Goal: Information Seeking & Learning: Learn about a topic

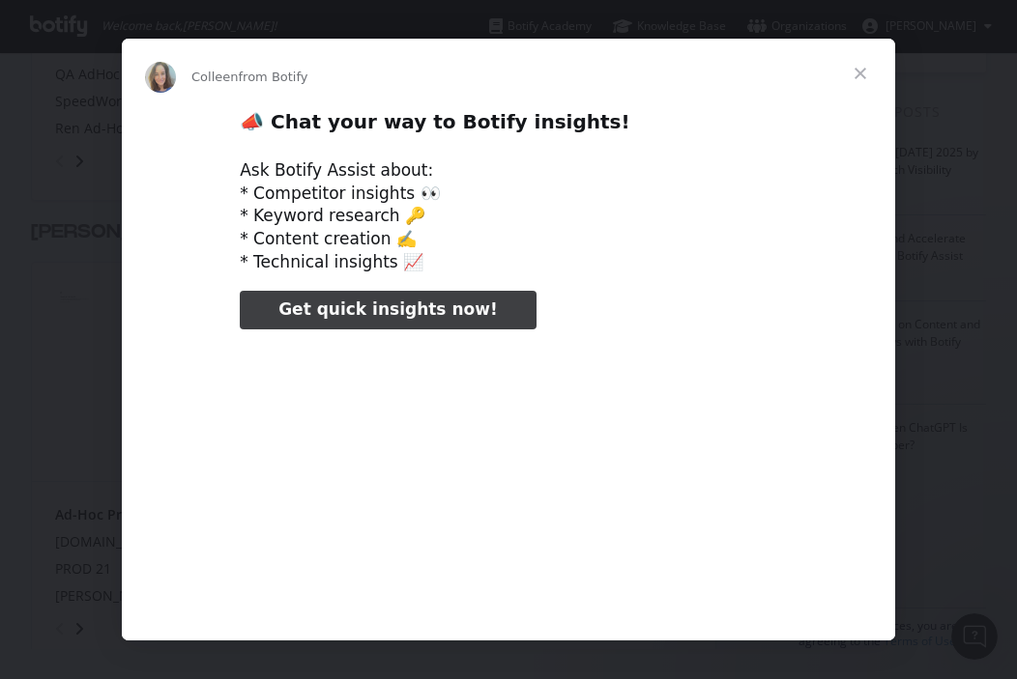
click at [861, 72] on span "Close" at bounding box center [860, 74] width 70 height 70
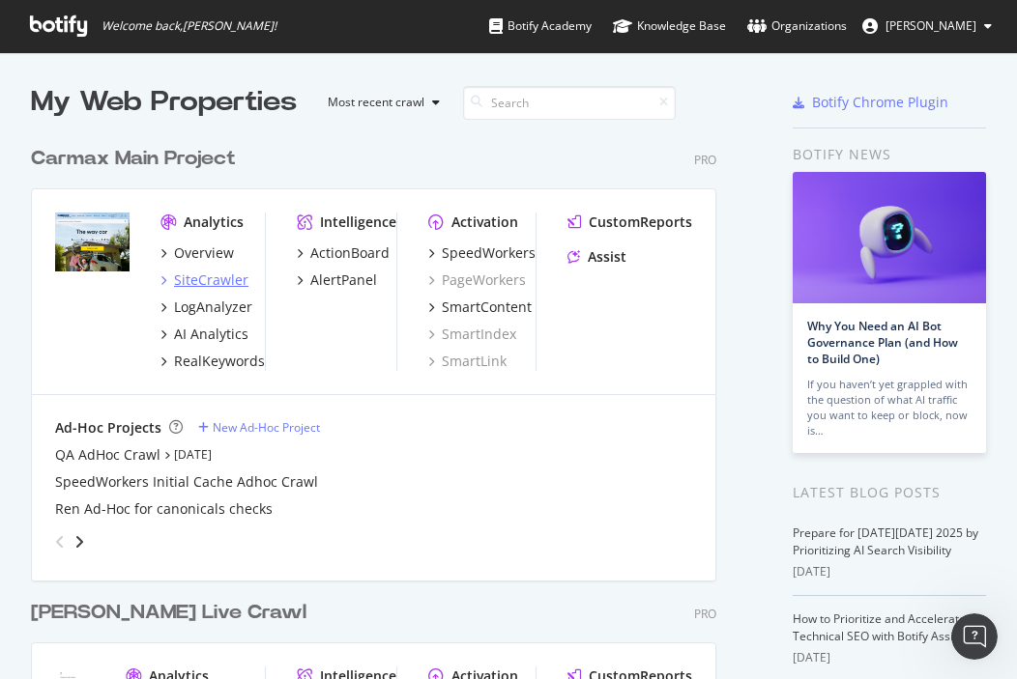
click at [220, 277] on div "SiteCrawler" at bounding box center [211, 280] width 74 height 19
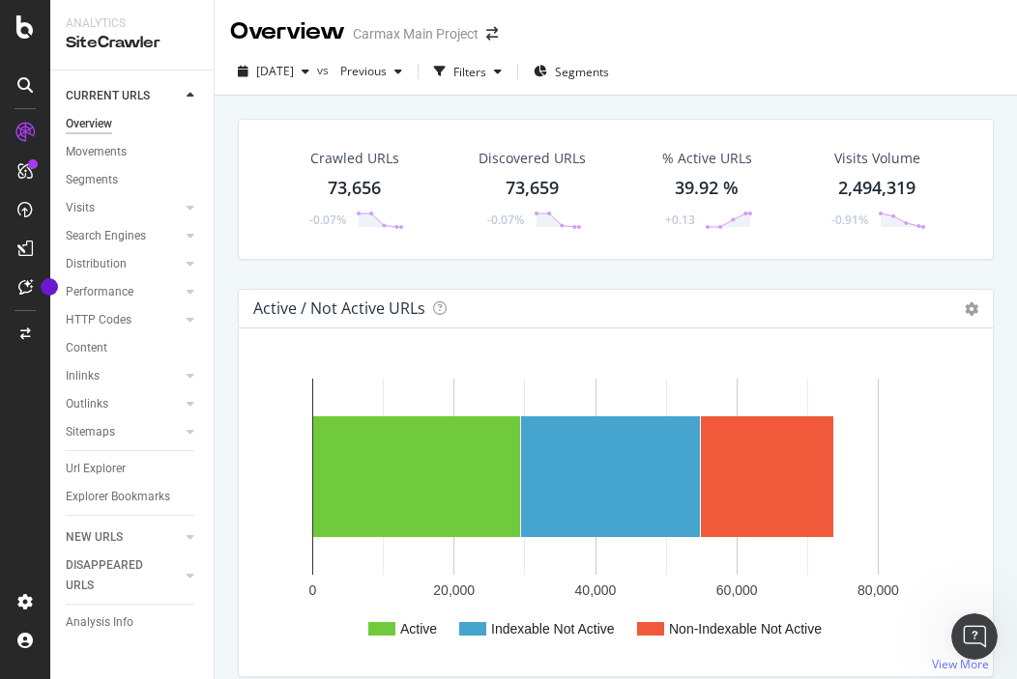
click at [33, 92] on div at bounding box center [25, 85] width 31 height 31
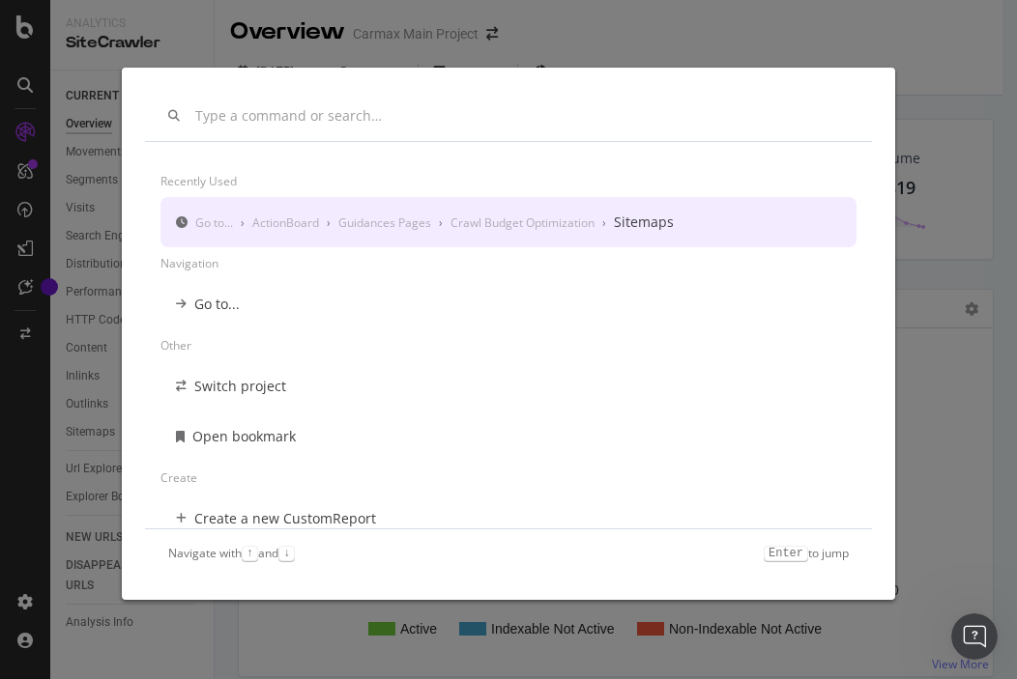
click at [957, 122] on div "Recently used Go to... › ActionBoard › Guidances Pages › Crawl Budget Optimizat…" at bounding box center [508, 339] width 1017 height 679
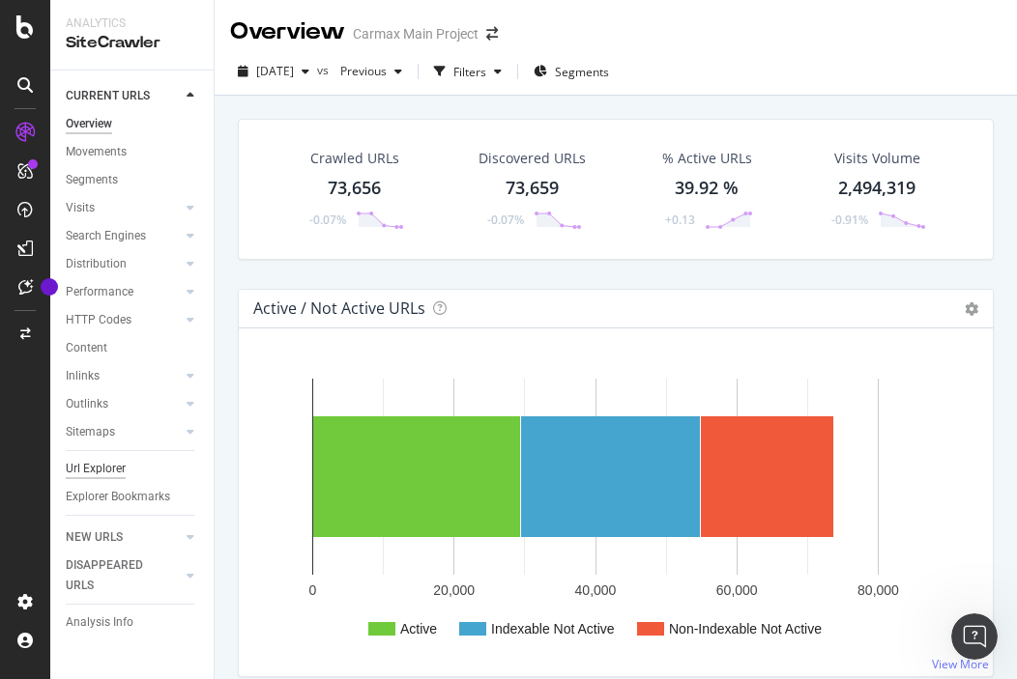
click at [100, 461] on div "Url Explorer" at bounding box center [96, 469] width 60 height 20
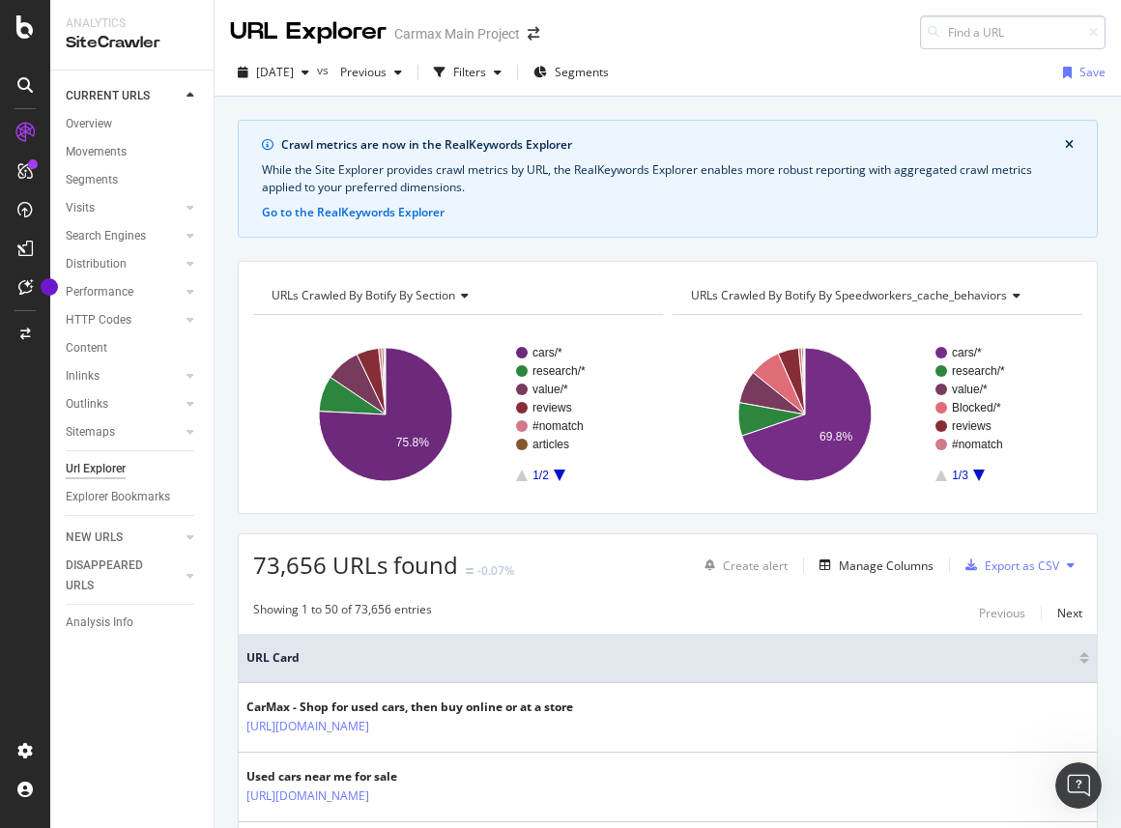
click at [969, 34] on input at bounding box center [1013, 32] width 186 height 34
click at [947, 40] on input at bounding box center [1013, 32] width 186 height 34
type input "/cars"
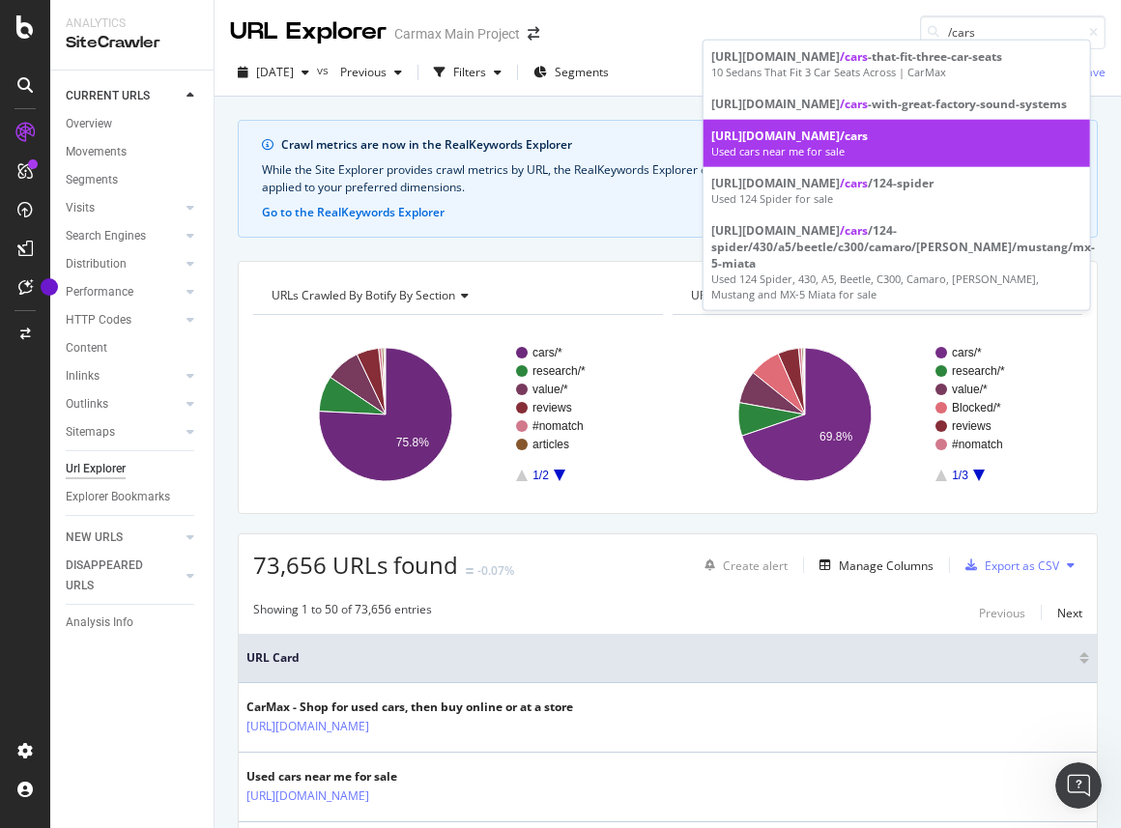
click at [787, 144] on div "[URL][DOMAIN_NAME] /cars" at bounding box center [896, 136] width 371 height 16
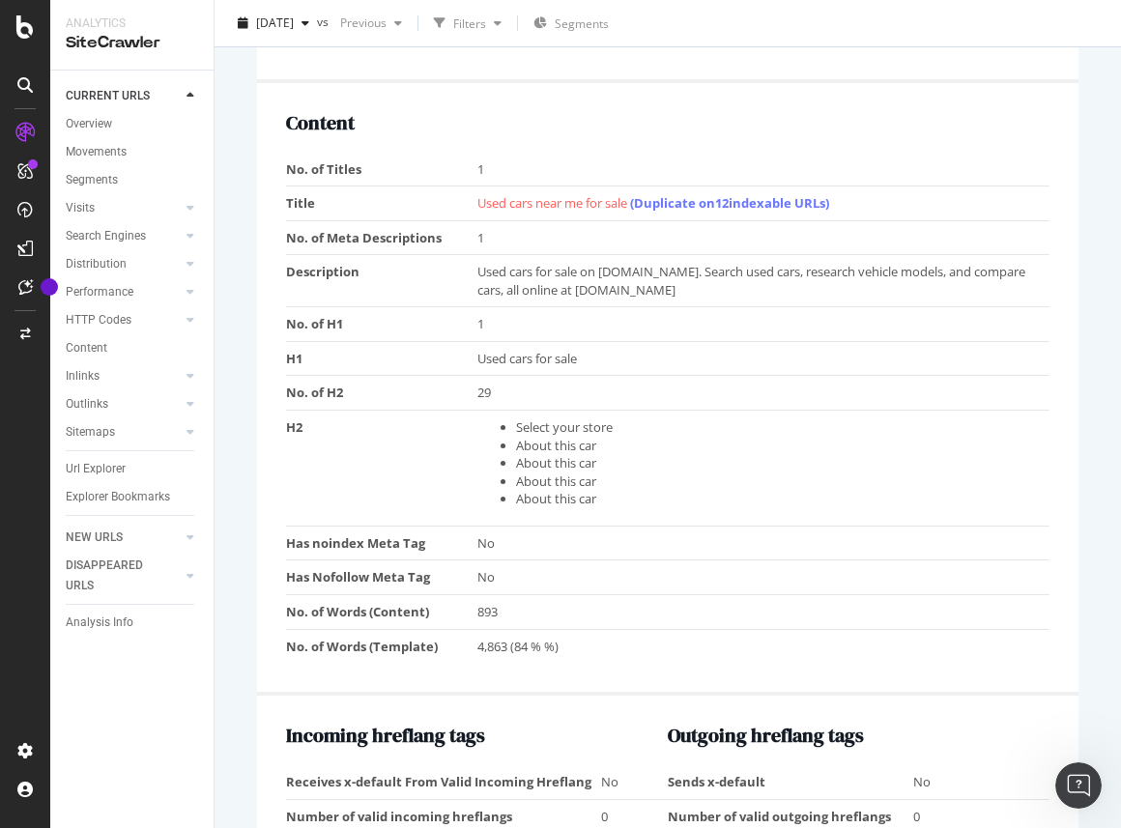
scroll to position [1165, 0]
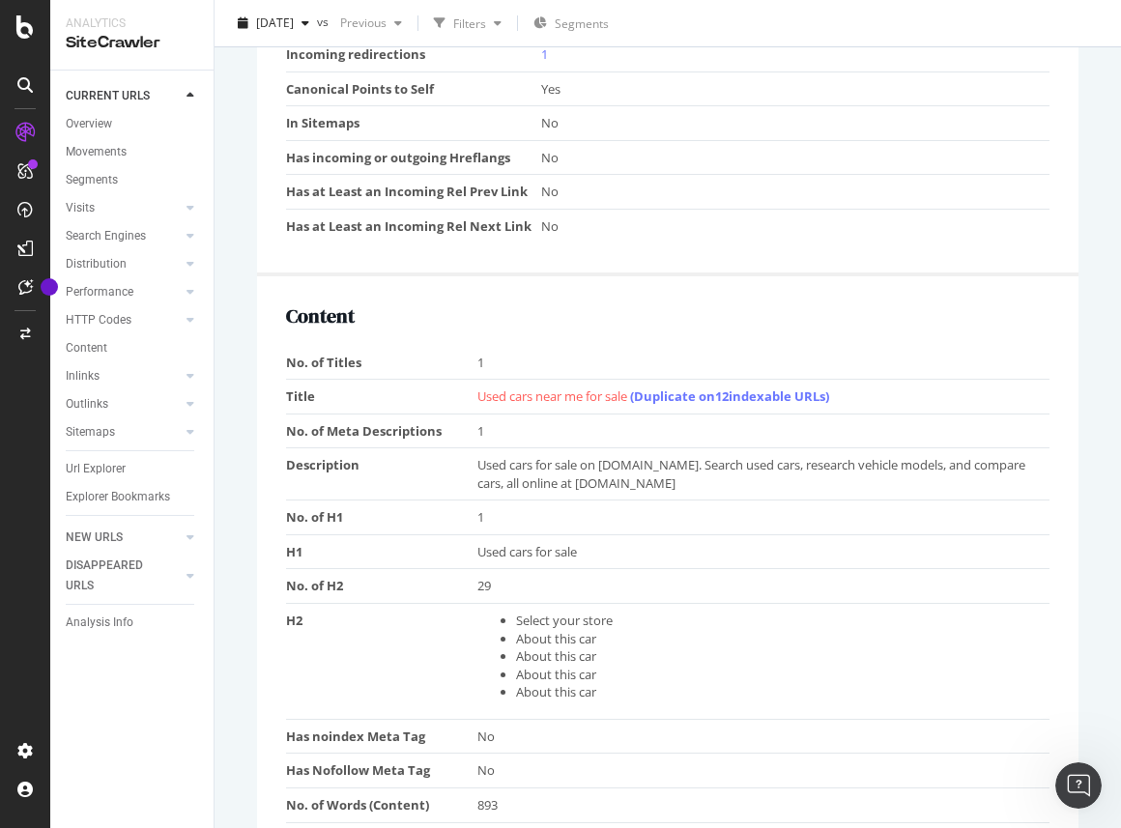
click at [562, 436] on td "1" at bounding box center [763, 431] width 573 height 35
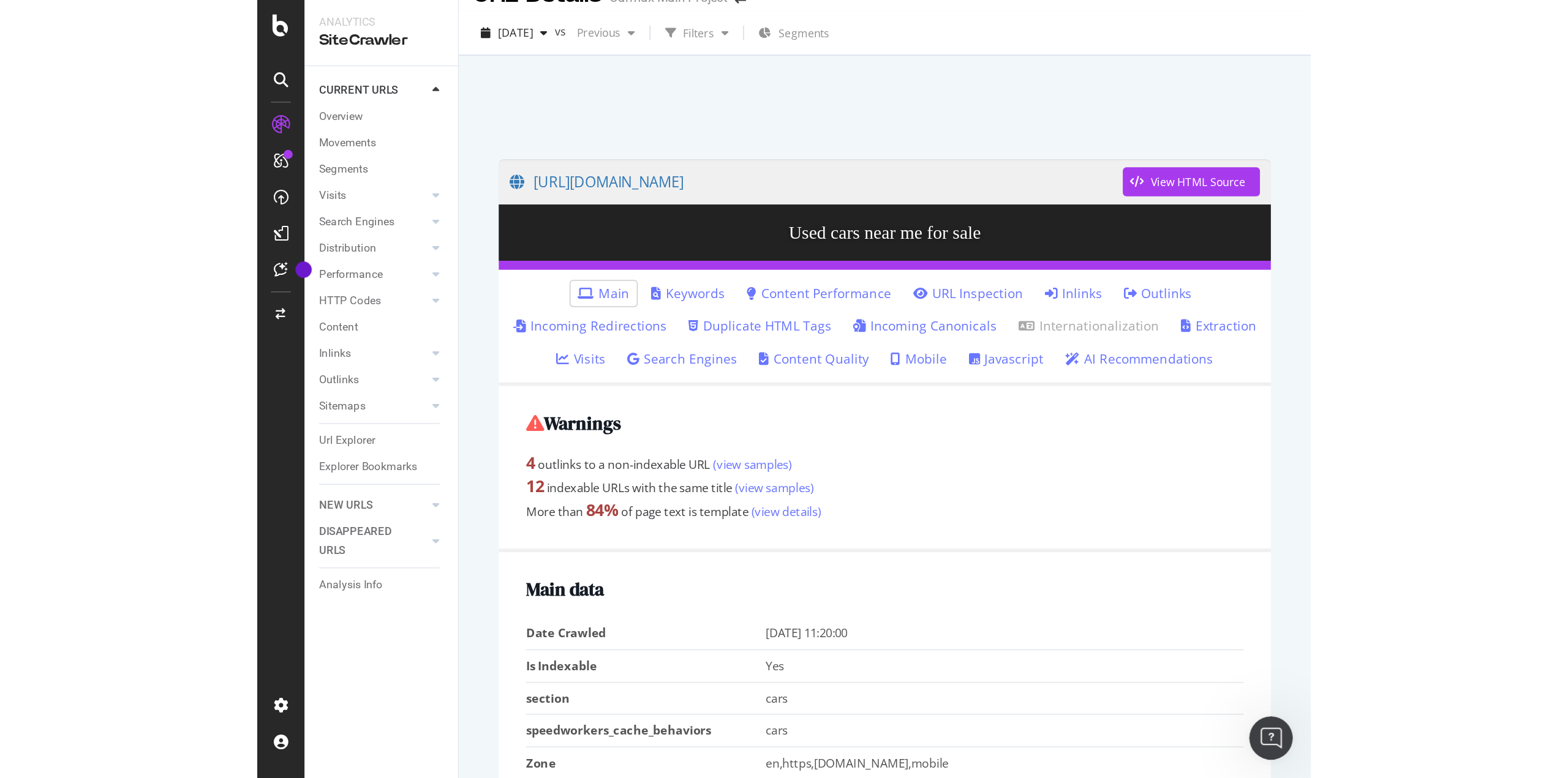
scroll to position [0, 0]
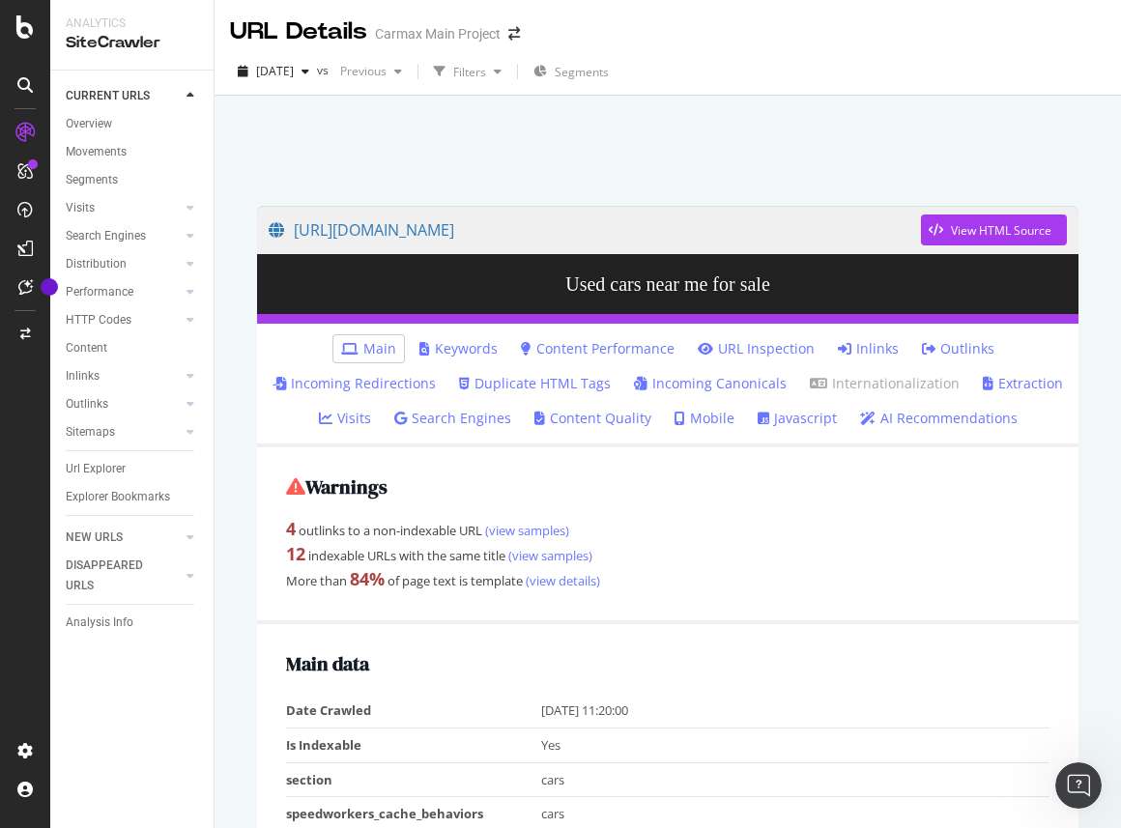
drag, startPoint x: 259, startPoint y: 762, endPoint x: 274, endPoint y: 794, distance: 36.3
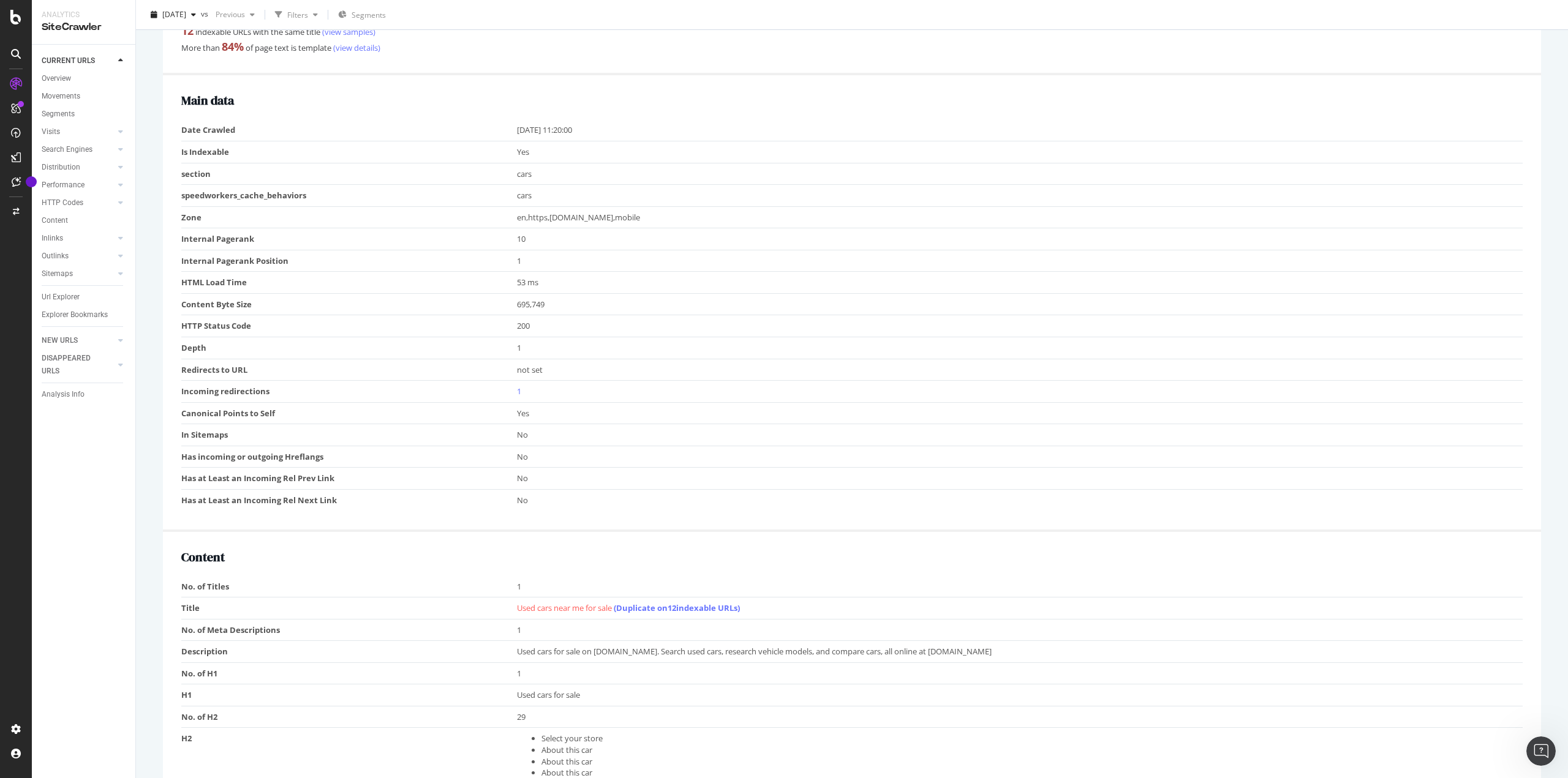
scroll to position [184, 0]
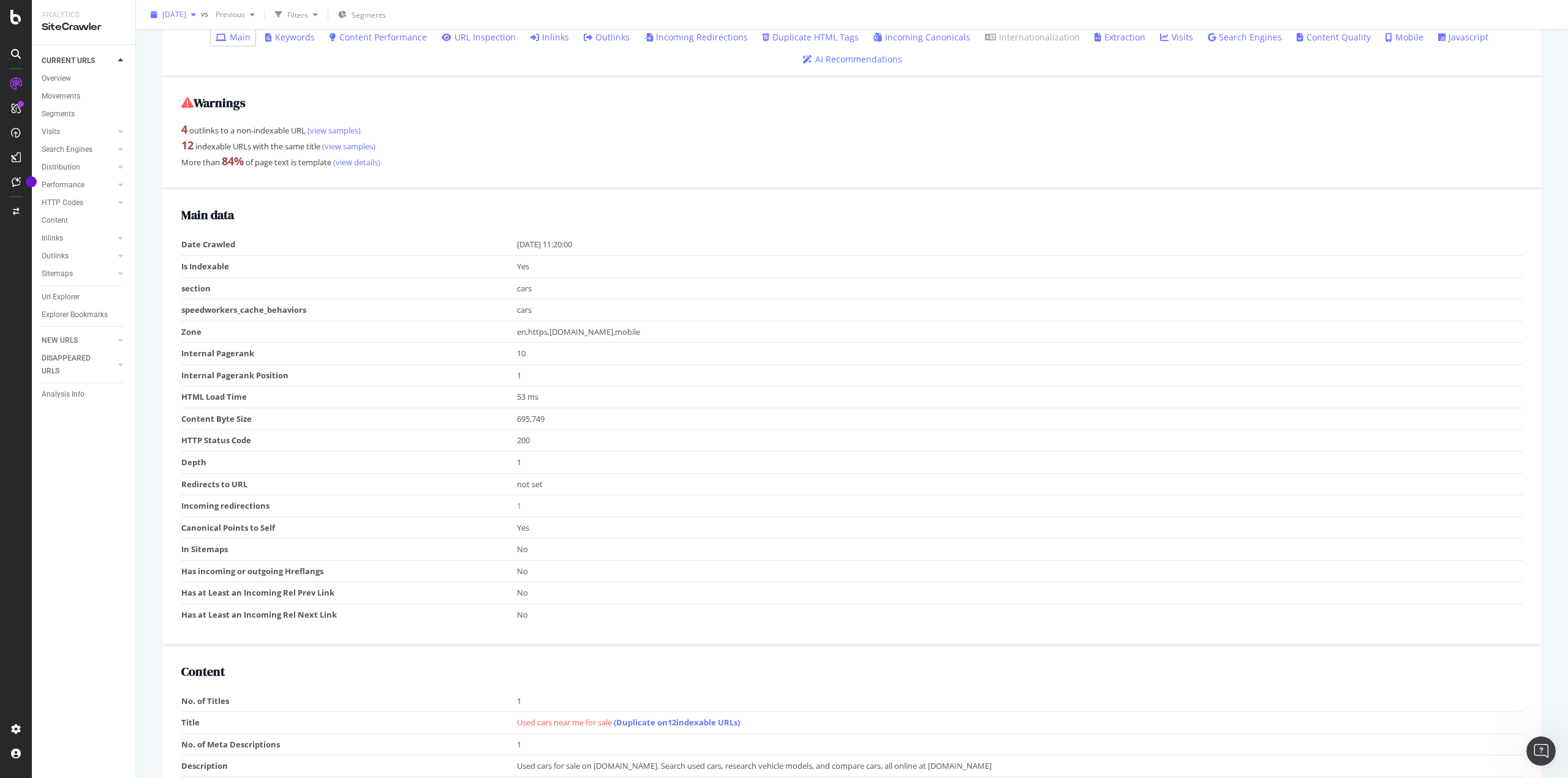
click at [186, 15] on span "[DATE]" at bounding box center [174, 14] width 24 height 10
click at [186, 16] on span "[DATE]" at bounding box center [174, 14] width 24 height 10
click at [195, 82] on div "[DATE]" at bounding box center [195, 81] width 64 height 11
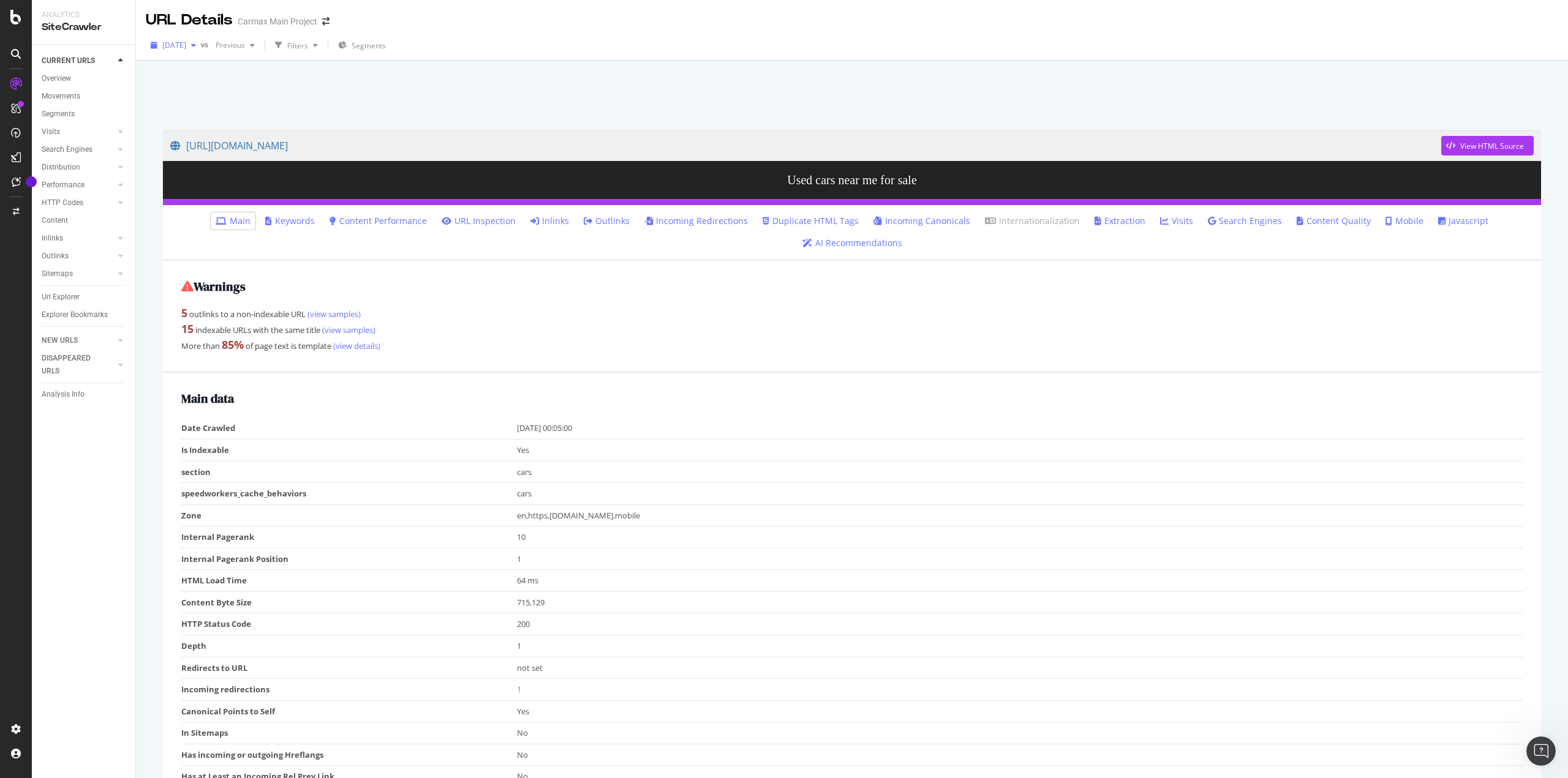
click at [186, 48] on span "[DATE]" at bounding box center [174, 45] width 24 height 10
click at [207, 134] on div "[DATE]" at bounding box center [196, 134] width 65 height 11
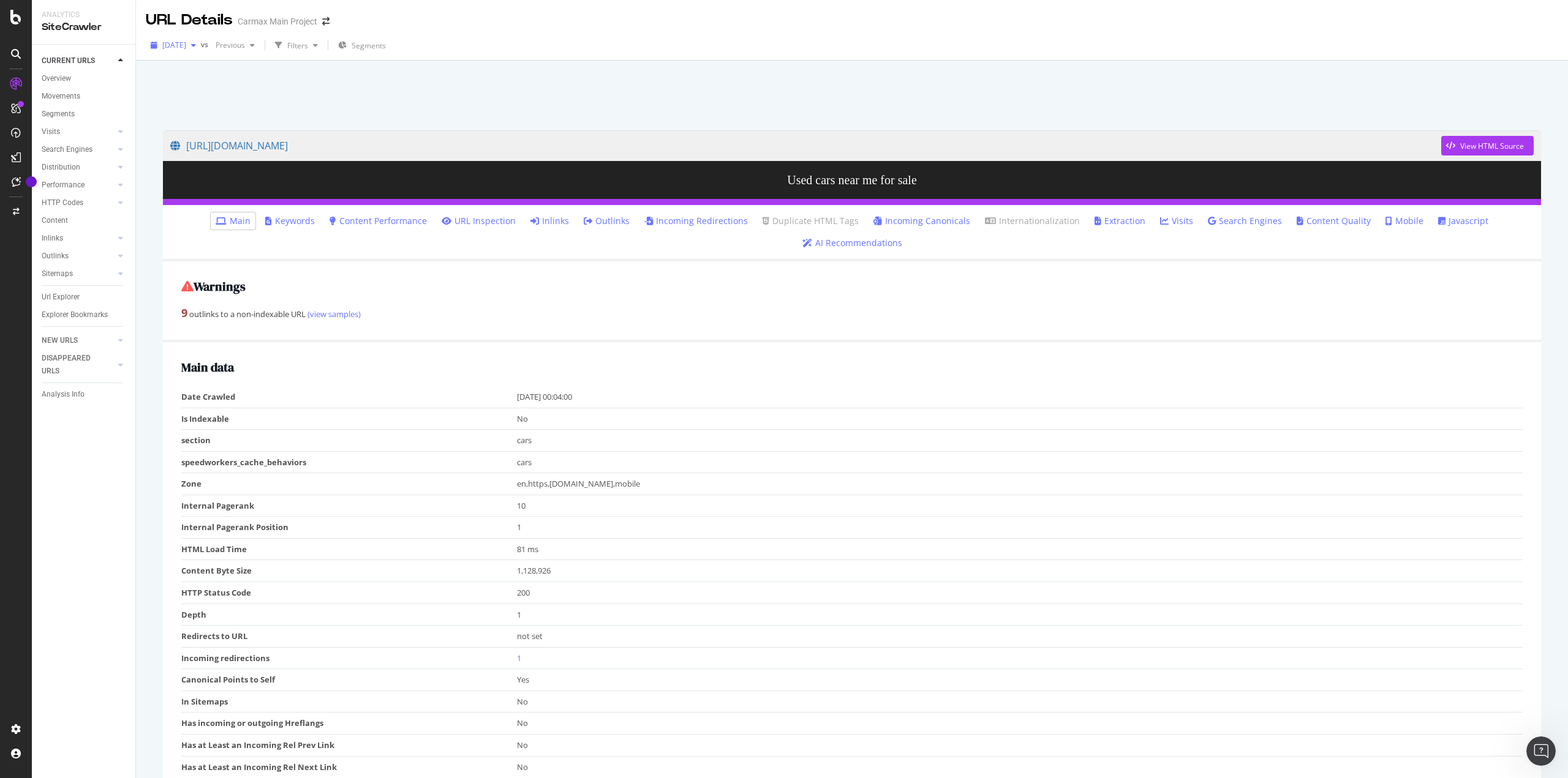
click at [200, 53] on div "[DATE]" at bounding box center [173, 45] width 55 height 18
click at [210, 155] on div "[DATE]" at bounding box center [196, 157] width 65 height 11
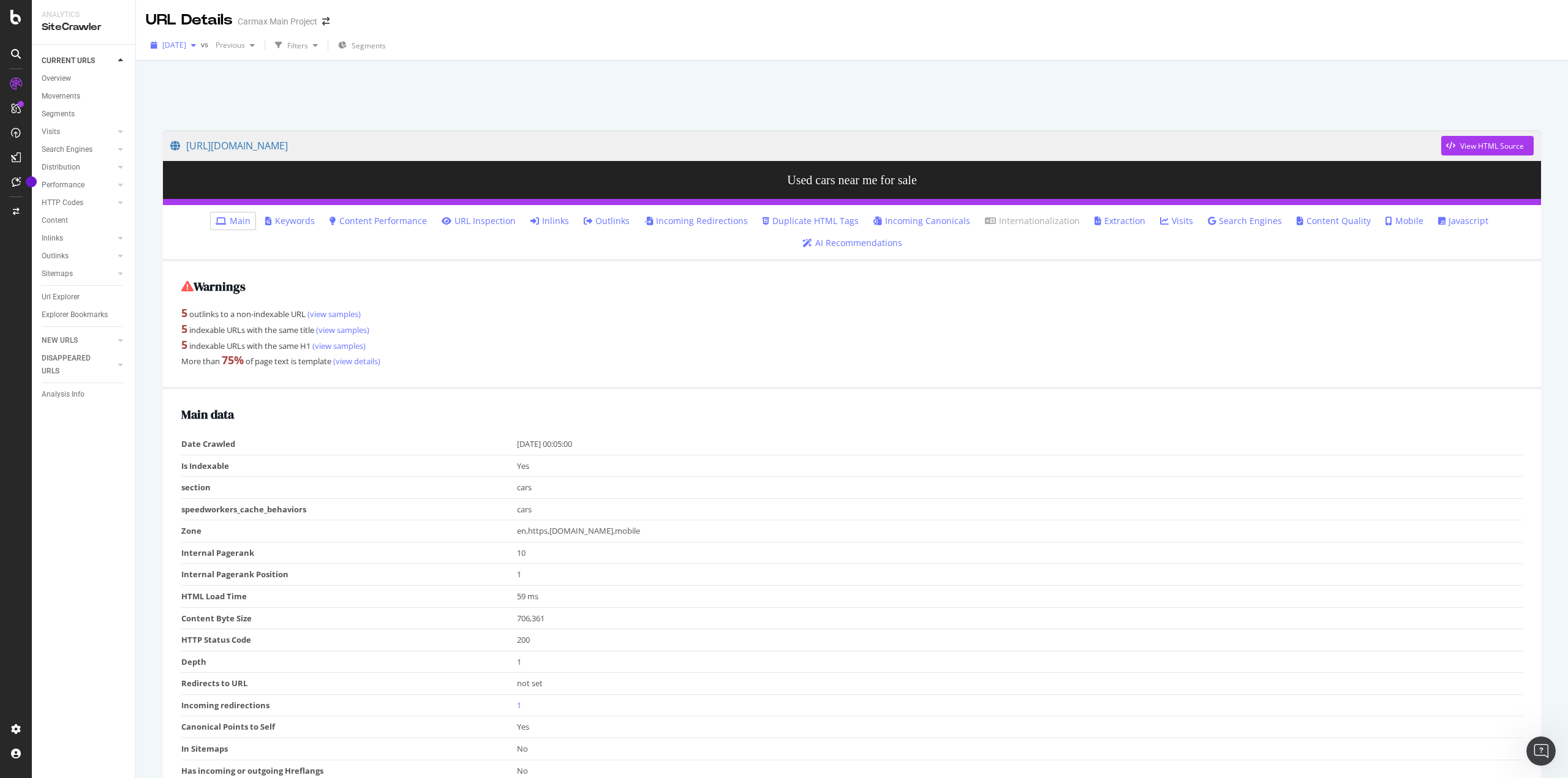
click at [172, 46] on span "[DATE]" at bounding box center [174, 45] width 24 height 10
click at [173, 52] on div "[DATE]" at bounding box center [173, 45] width 55 height 18
click at [192, 114] on div "[DATE]" at bounding box center [196, 118] width 65 height 11
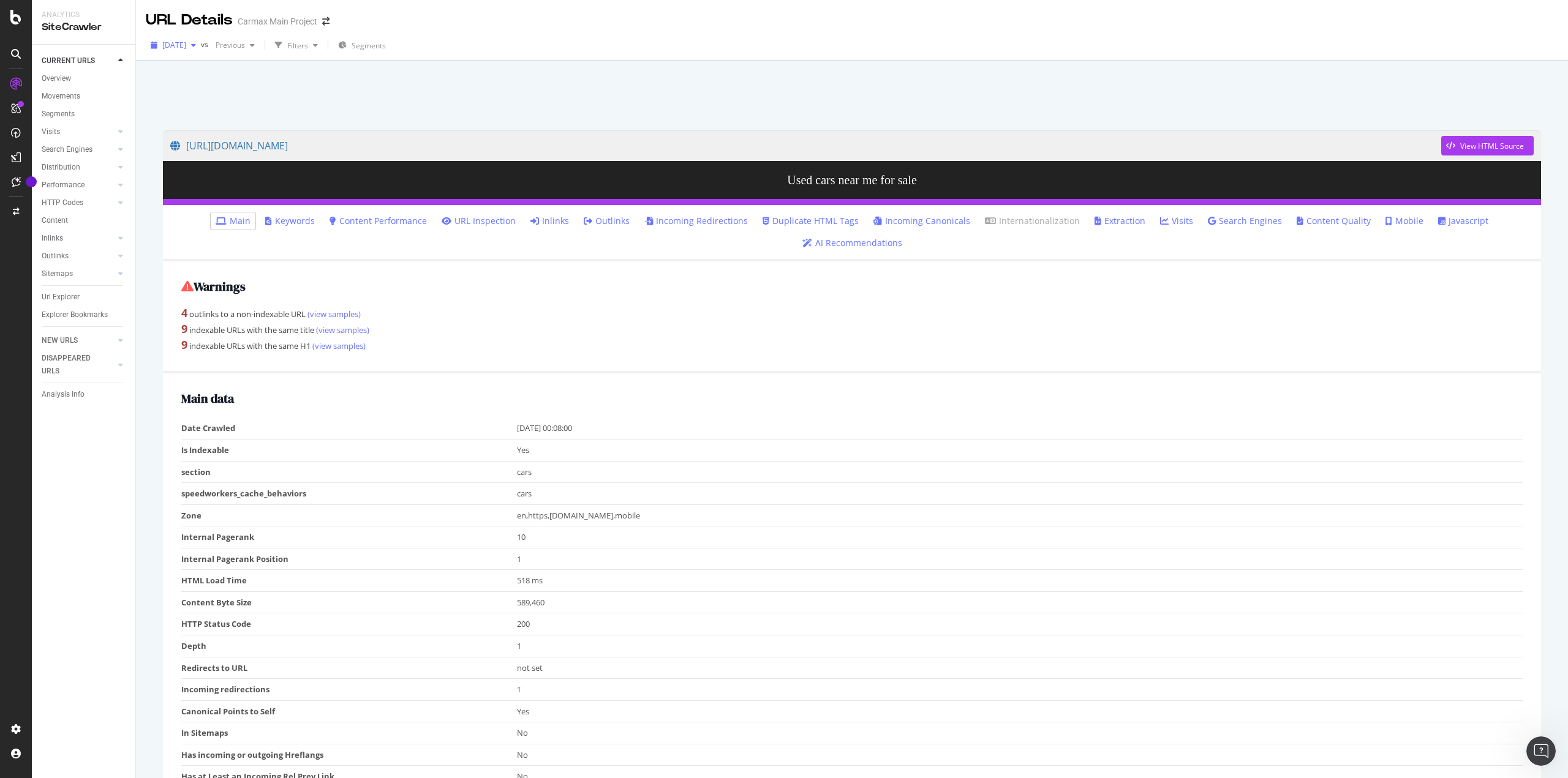
click at [186, 49] on span "[DATE]" at bounding box center [174, 45] width 24 height 10
click at [212, 87] on div "[DATE] 362K URLs" at bounding box center [227, 80] width 146 height 18
